Goal: Task Accomplishment & Management: Complete application form

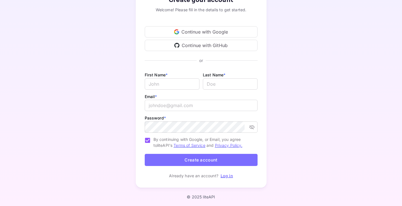
scroll to position [39, 0]
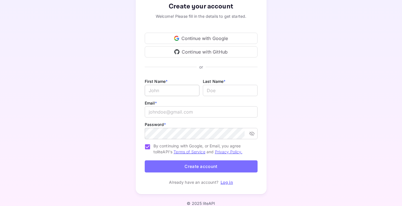
click at [176, 89] on input "Email *" at bounding box center [172, 90] width 55 height 11
type input "[PERSON_NAME]"
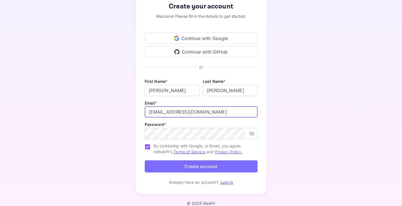
type input "[EMAIL_ADDRESS][DOMAIN_NAME]"
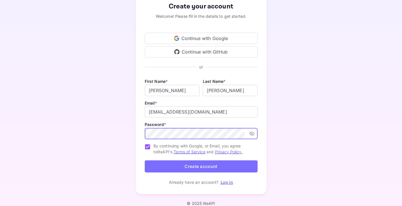
click at [248, 135] on button "toggle password visibility" at bounding box center [252, 134] width 10 height 10
click at [250, 132] on icon "toggle password visibility" at bounding box center [252, 134] width 6 height 6
click at [252, 132] on icon "toggle password visibility" at bounding box center [252, 134] width 6 height 6
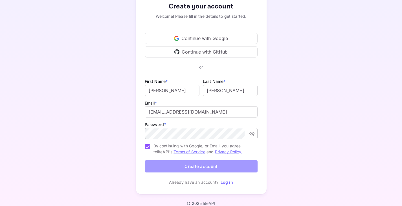
click at [181, 167] on button "Create account" at bounding box center [201, 167] width 113 height 12
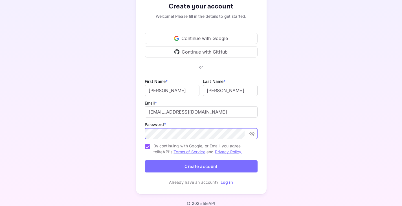
click at [192, 166] on button "Create account" at bounding box center [201, 167] width 113 height 12
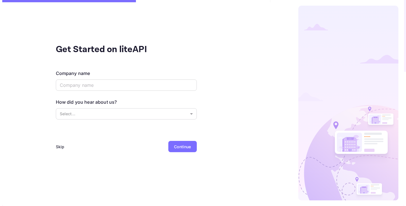
scroll to position [0, 0]
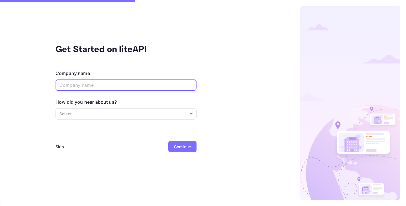
click at [67, 82] on input "text" at bounding box center [126, 85] width 141 height 11
type input "Agence You-Go"
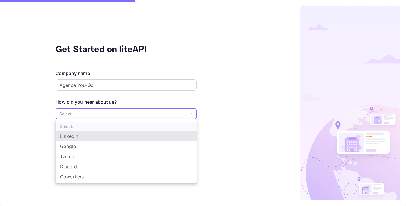
click at [77, 117] on body "Get Started on liteAPI Company name Agence You-Go ​ How did you hear about us? …" at bounding box center [203, 103] width 406 height 206
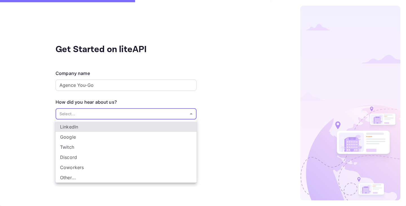
click at [75, 178] on li "Other..." at bounding box center [126, 178] width 141 height 10
type input "Other..."
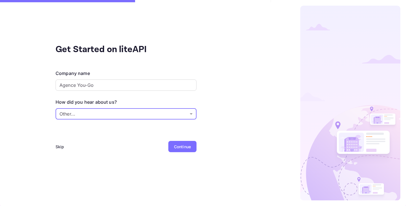
click at [178, 145] on div "Continue" at bounding box center [182, 147] width 17 height 6
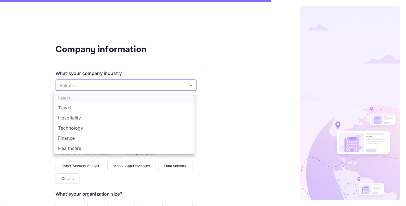
click at [96, 87] on body "Company information What's your company industry Select... ​ What best describe…" at bounding box center [203, 103] width 406 height 206
click at [80, 118] on li "Technology" at bounding box center [124, 119] width 141 height 10
type input "Technology"
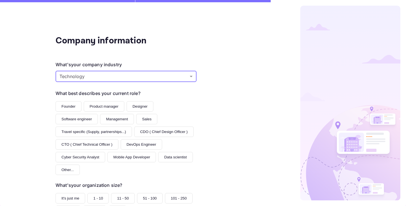
scroll to position [9, 0]
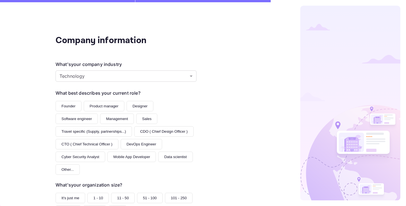
click at [58, 105] on button "Founder" at bounding box center [69, 106] width 26 height 10
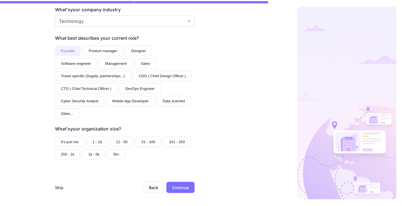
scroll to position [67, 0]
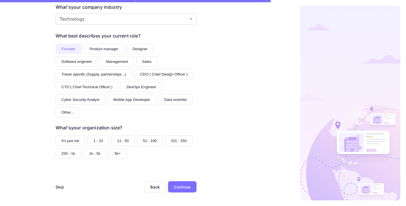
click at [62, 137] on button "It's just me" at bounding box center [71, 141] width 30 height 10
click at [71, 138] on button "It's just me" at bounding box center [71, 141] width 30 height 10
click at [98, 140] on button "1 - 10" at bounding box center [97, 141] width 21 height 10
click at [182, 189] on div "Continue" at bounding box center [182, 187] width 17 height 6
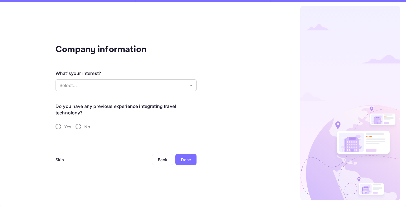
click at [118, 84] on body "Company information What's your interest? Select... ​ Do you have any previous …" at bounding box center [203, 103] width 406 height 206
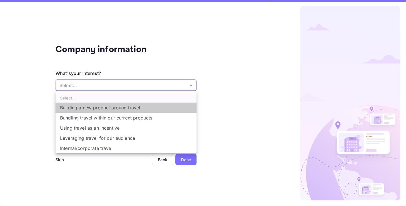
click at [120, 110] on li "Building a new product around travel" at bounding box center [126, 108] width 141 height 10
type input "Building a new product around travel"
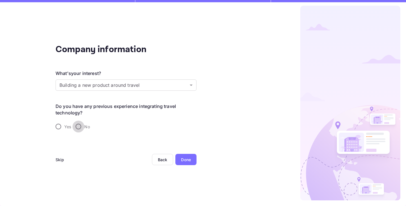
click at [81, 128] on input "No" at bounding box center [79, 127] width 12 height 12
radio input "true"
click at [184, 161] on div "Done" at bounding box center [186, 160] width 10 height 6
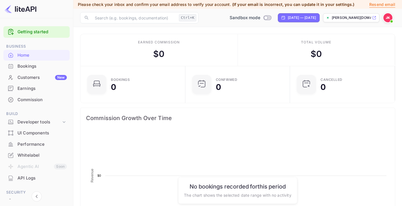
scroll to position [87, 97]
